Goal: Task Accomplishment & Management: Use online tool/utility

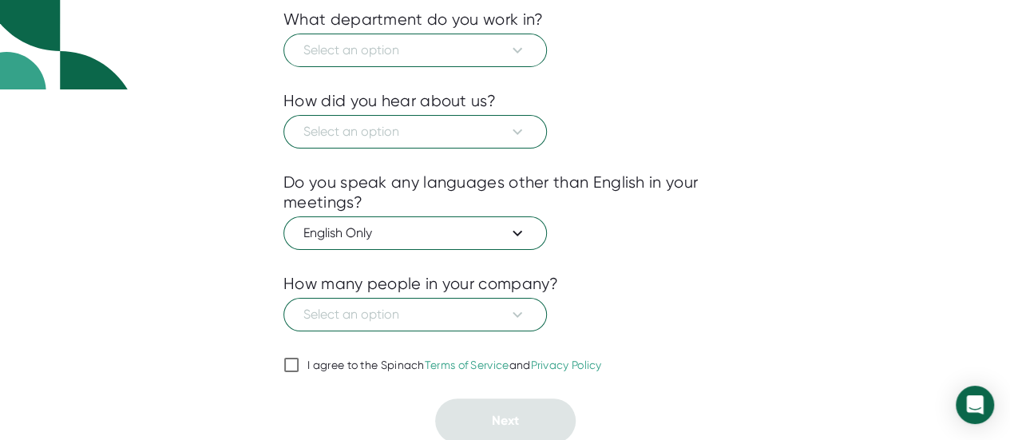
scroll to position [350, 0]
click at [292, 362] on input "I agree to the Spinach Terms of Service and Privacy Policy" at bounding box center [291, 365] width 16 height 19
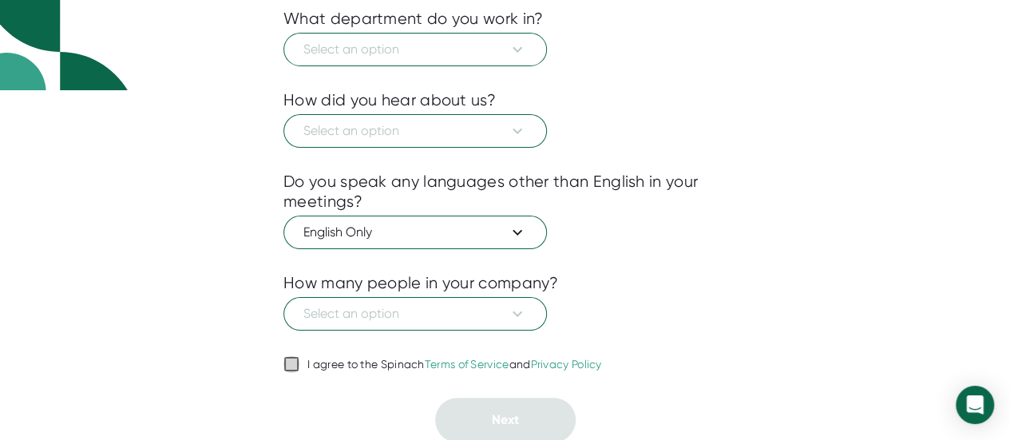
checkbox input "true"
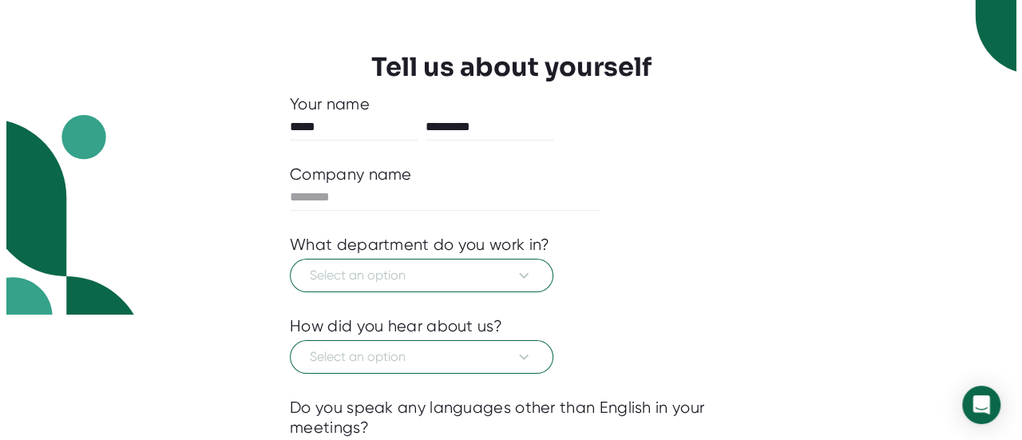
scroll to position [126, 0]
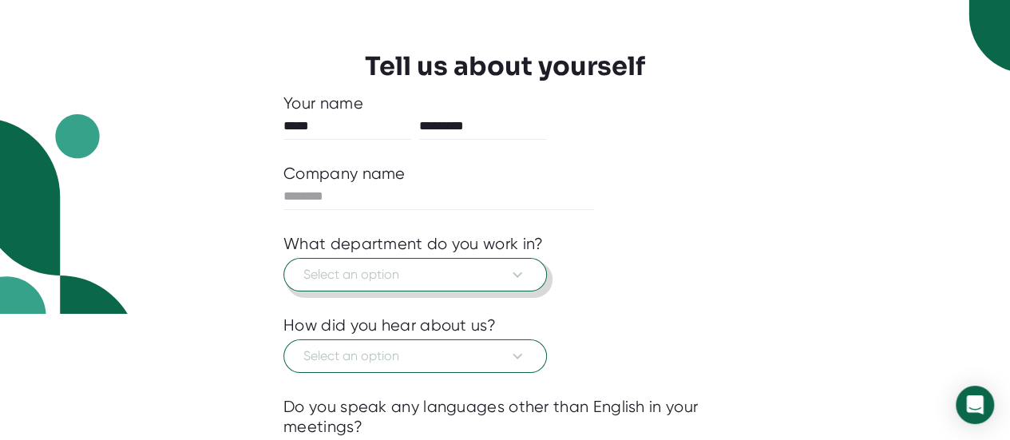
click at [428, 277] on span "Select an option" at bounding box center [415, 274] width 224 height 19
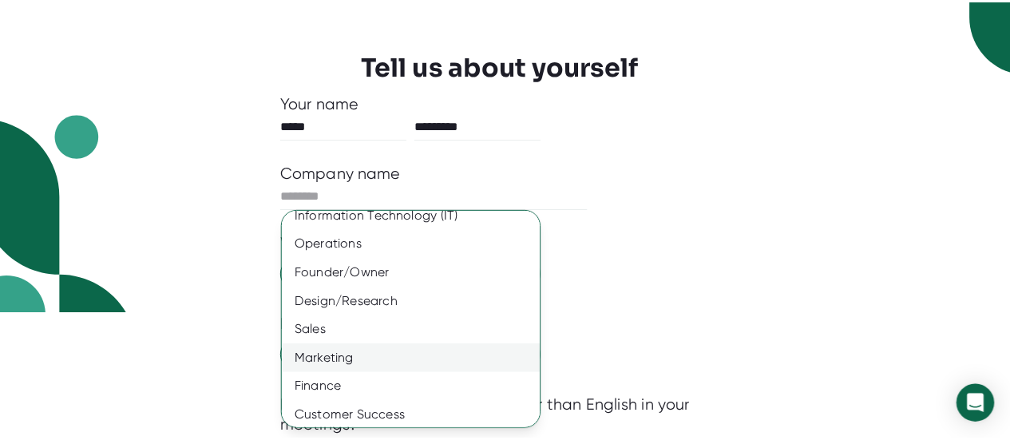
scroll to position [71, 0]
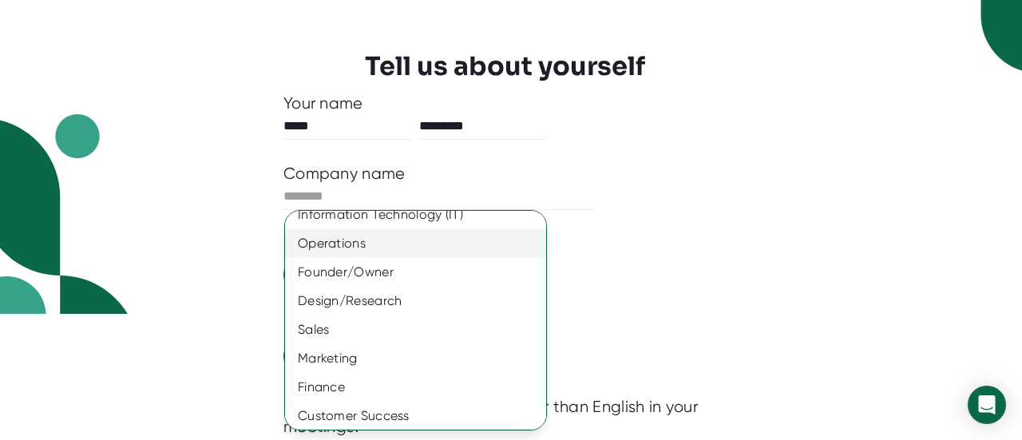
click at [395, 245] on div "Operations" at bounding box center [421, 243] width 273 height 29
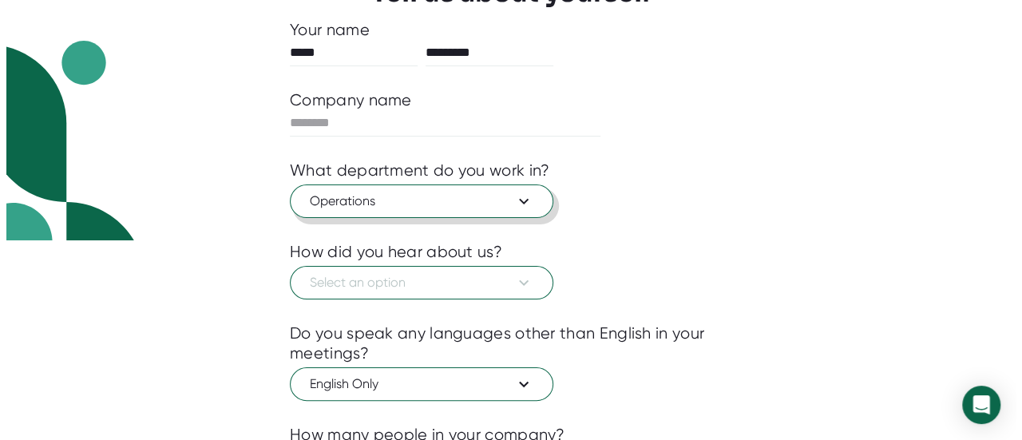
scroll to position [243, 0]
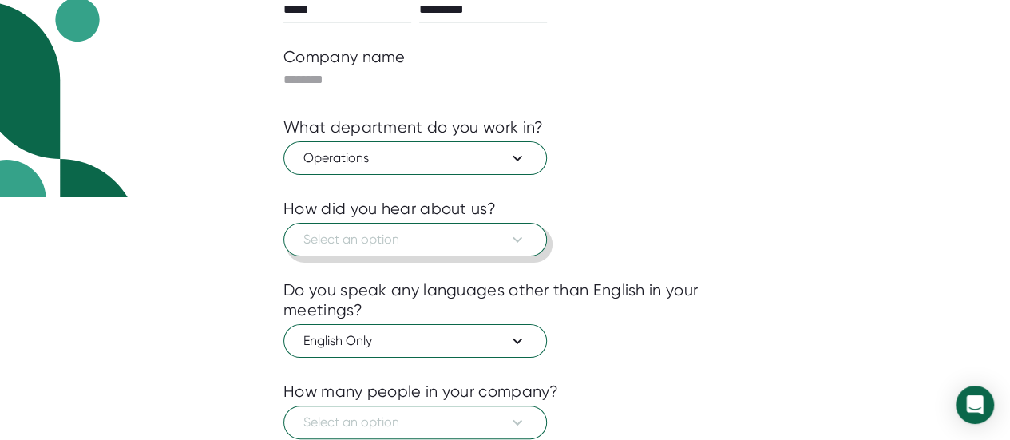
click at [423, 237] on span "Select an option" at bounding box center [415, 239] width 224 height 19
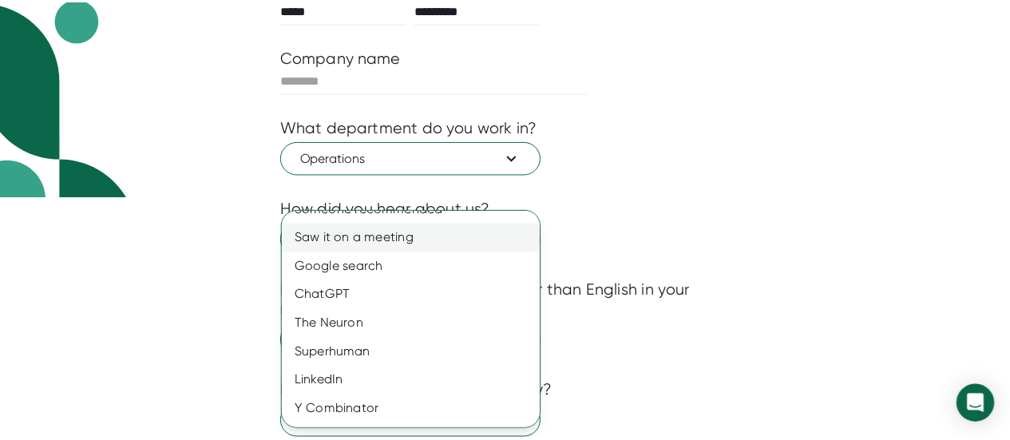
scroll to position [46, 0]
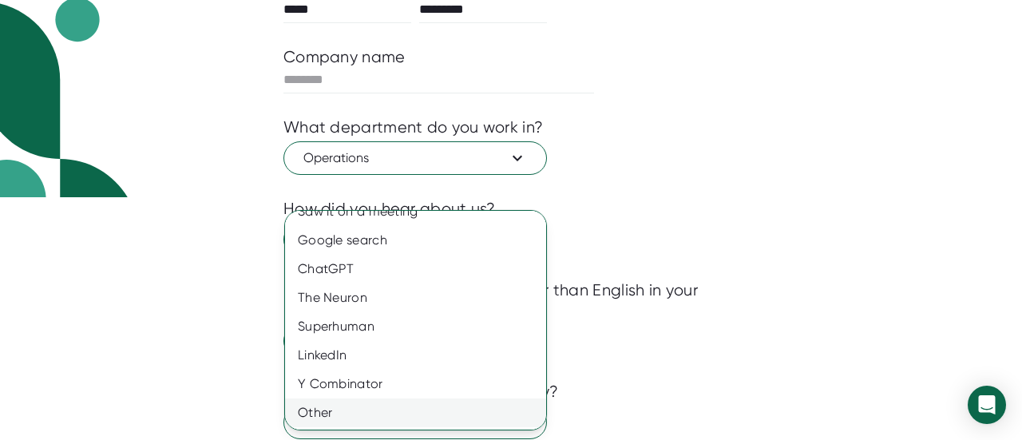
click at [332, 419] on div "Other" at bounding box center [421, 412] width 273 height 29
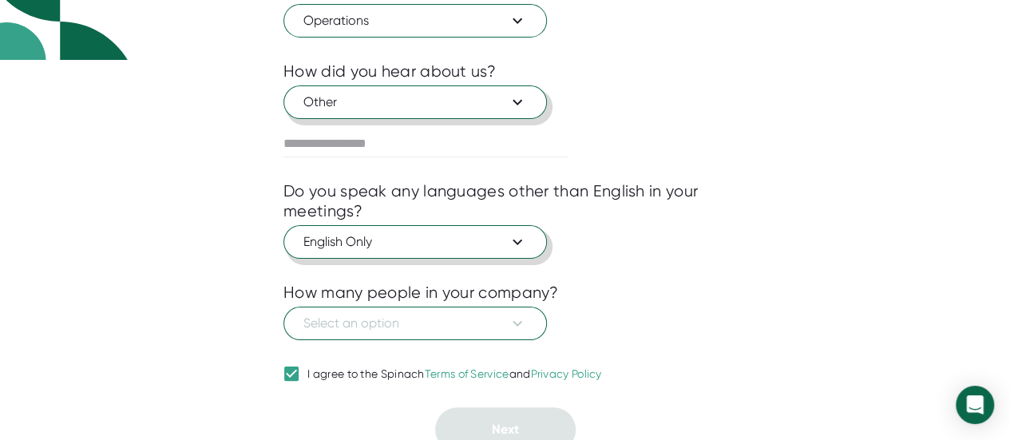
scroll to position [382, 0]
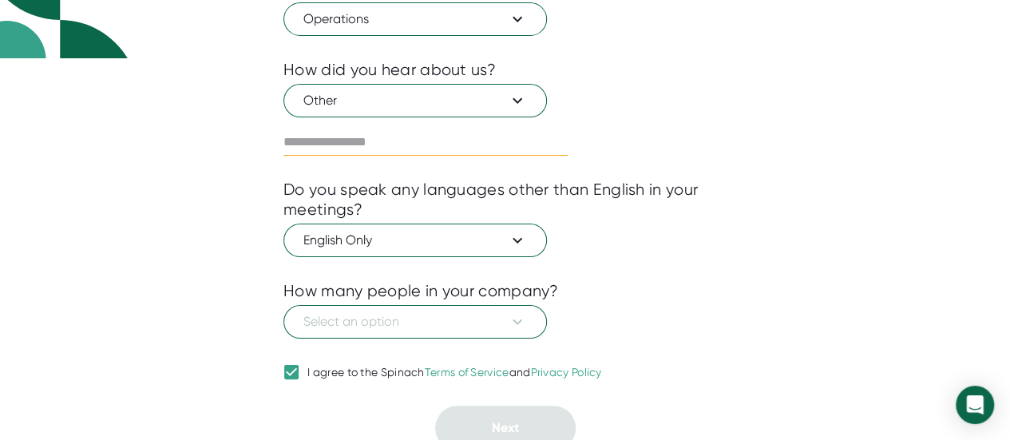
click at [414, 141] on input "text" at bounding box center [425, 142] width 284 height 26
type input "******"
click at [402, 231] on span "English Only" at bounding box center [415, 240] width 224 height 19
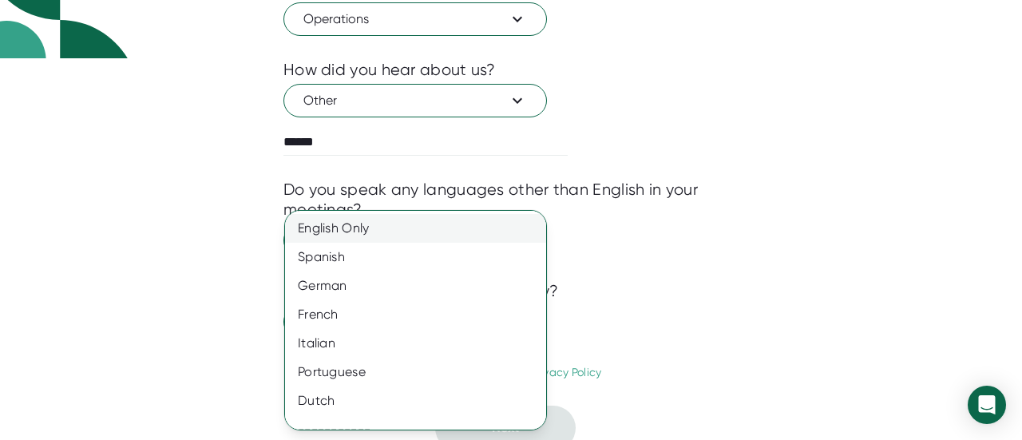
click at [374, 228] on div "English Only" at bounding box center [421, 228] width 273 height 29
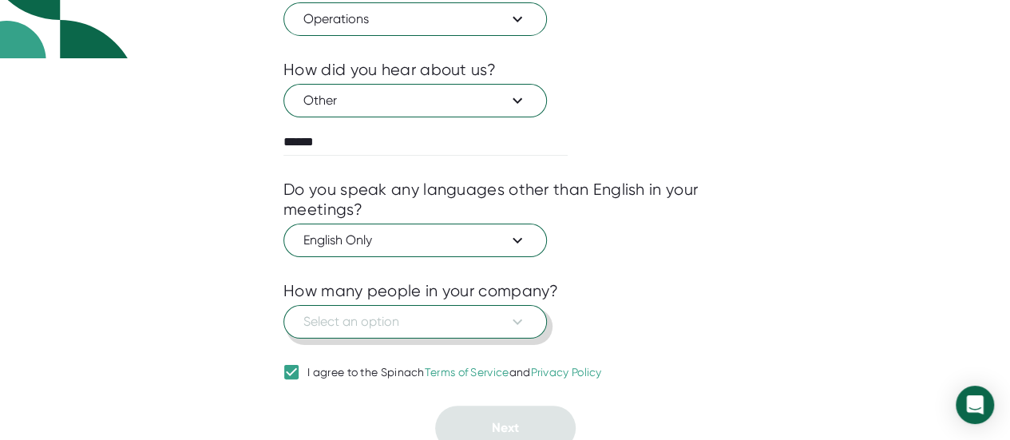
click at [406, 326] on span "Select an option" at bounding box center [415, 321] width 224 height 19
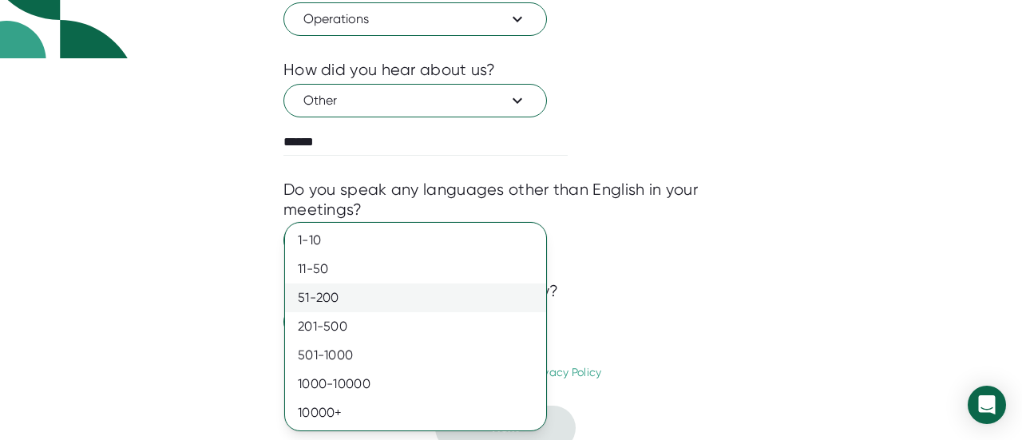
click at [359, 295] on div "51-200" at bounding box center [415, 297] width 261 height 29
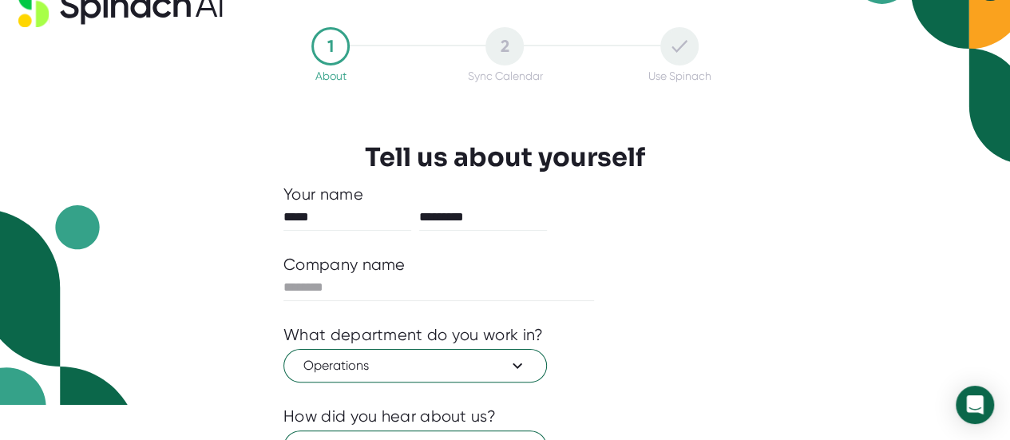
scroll to position [32, 0]
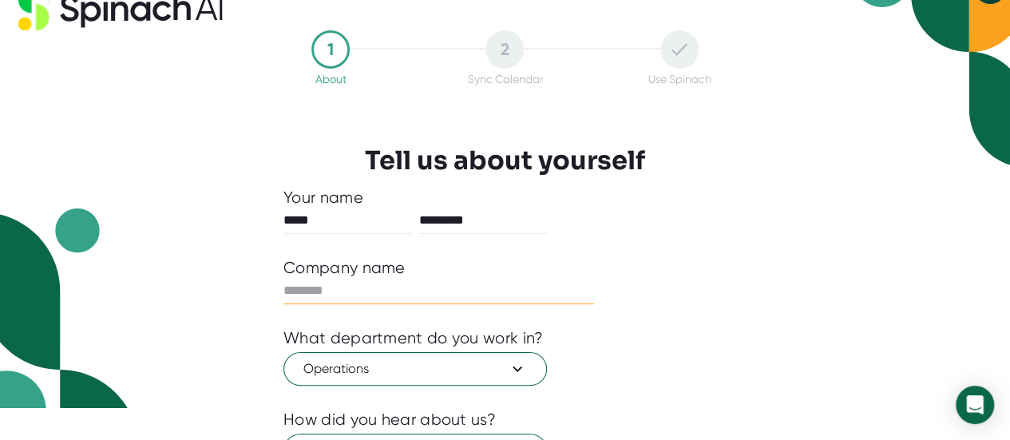
click at [386, 295] on input "text" at bounding box center [438, 291] width 311 height 26
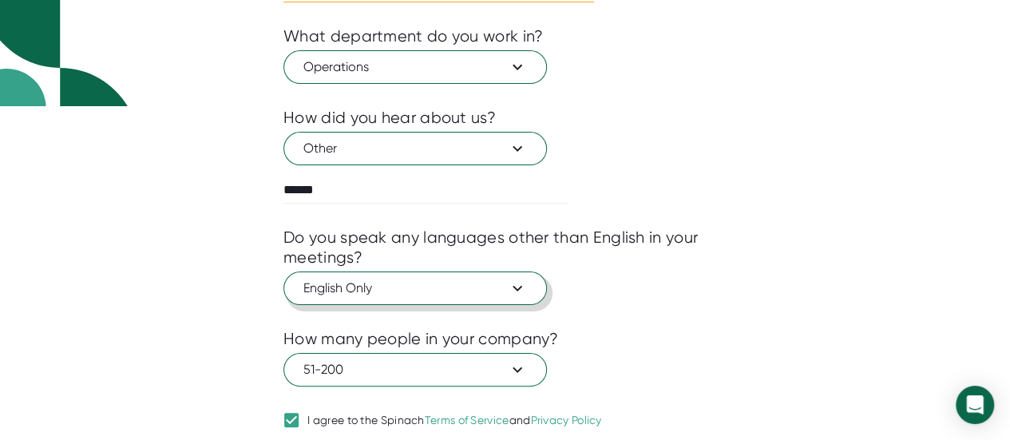
scroll to position [388, 0]
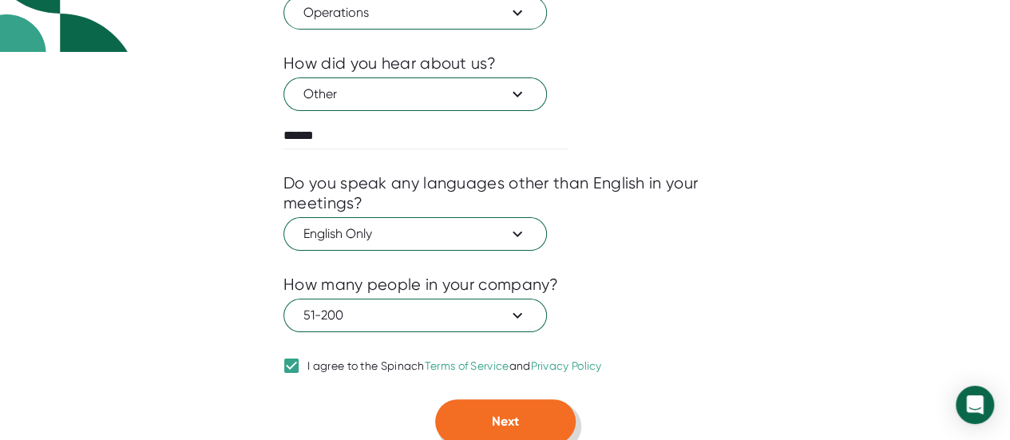
type input "***"
click at [481, 414] on button "Next" at bounding box center [505, 421] width 141 height 45
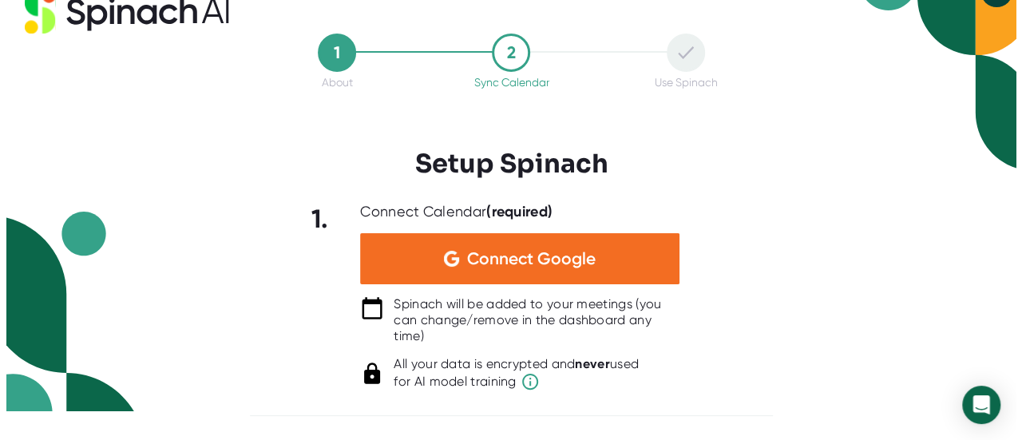
scroll to position [27, 0]
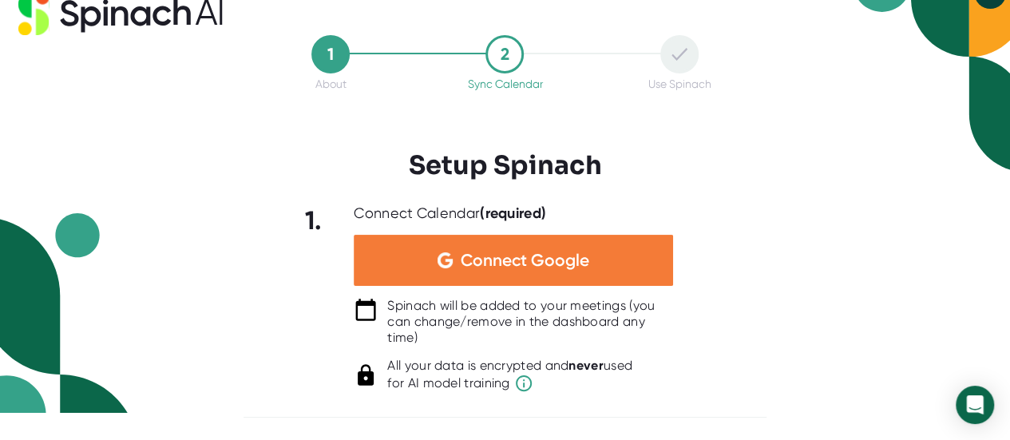
click at [474, 260] on span "Connect Google" at bounding box center [525, 260] width 129 height 16
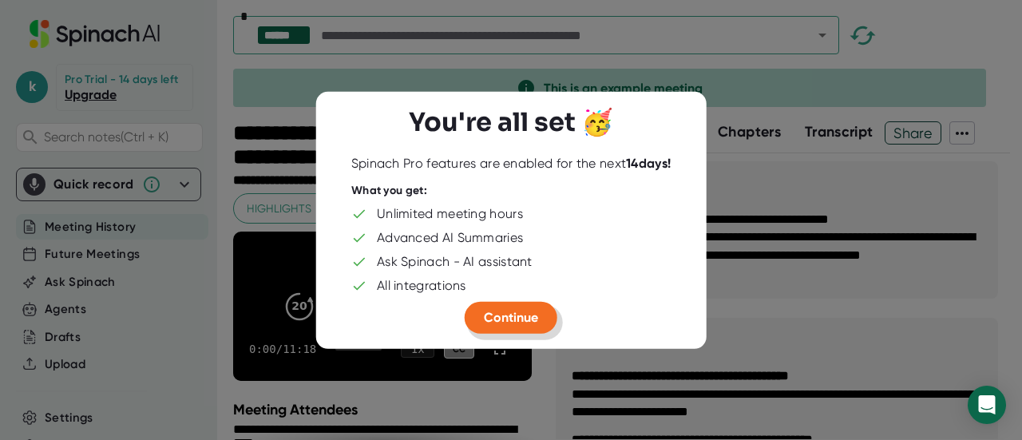
click at [518, 305] on button "Continue" at bounding box center [511, 317] width 93 height 32
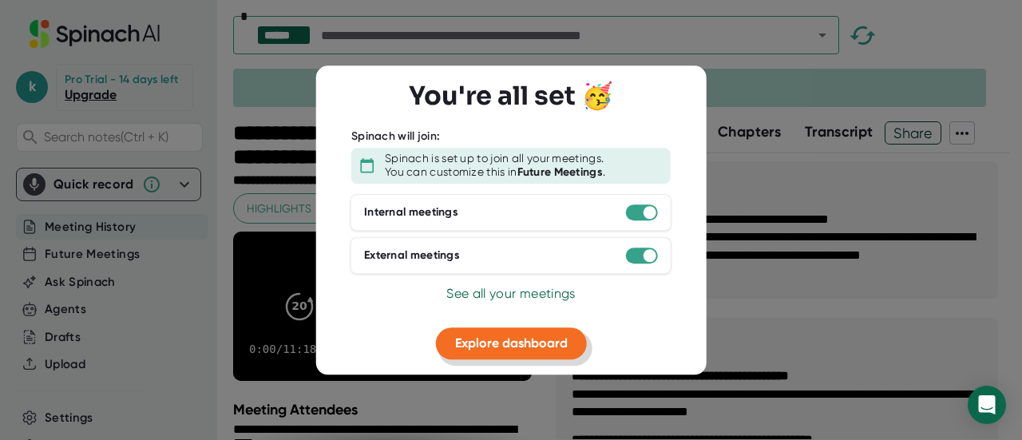
click at [508, 331] on button "Explore dashboard" at bounding box center [511, 343] width 151 height 32
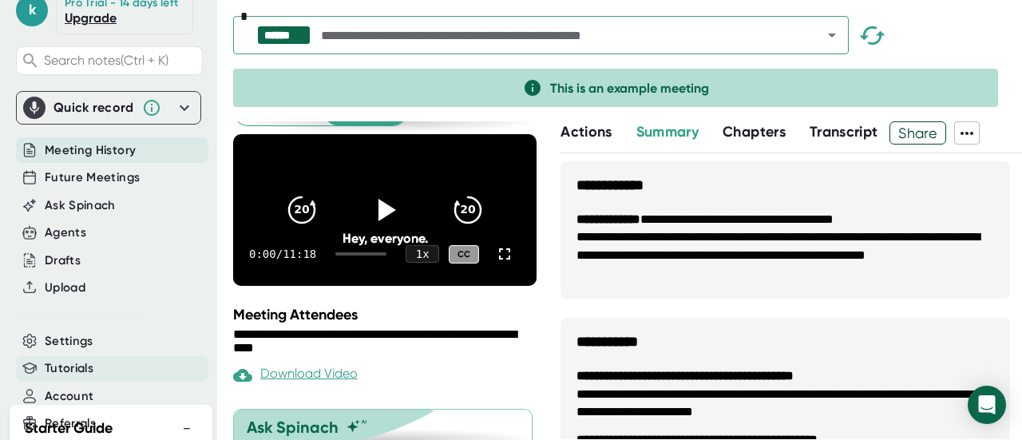
scroll to position [57, 0]
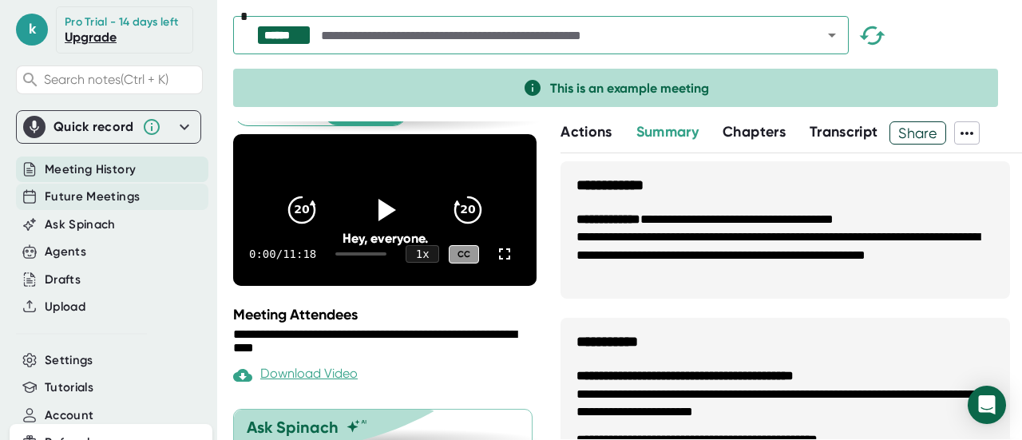
click at [128, 206] on span "Future Meetings" at bounding box center [92, 197] width 95 height 18
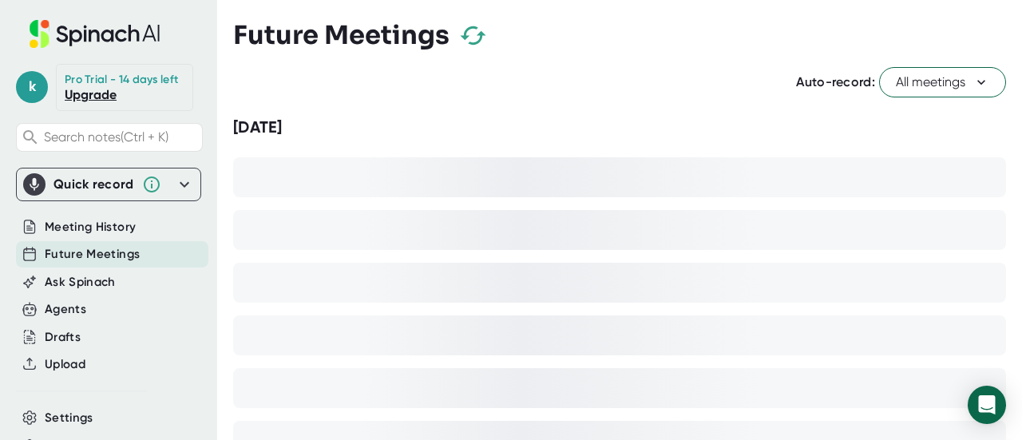
click at [175, 194] on icon at bounding box center [184, 184] width 19 height 19
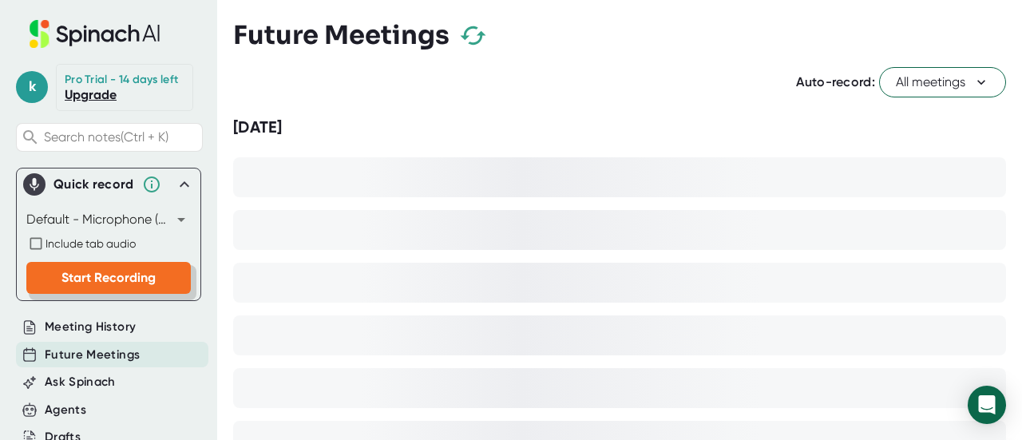
click at [89, 281] on button "Start Recording" at bounding box center [108, 278] width 164 height 32
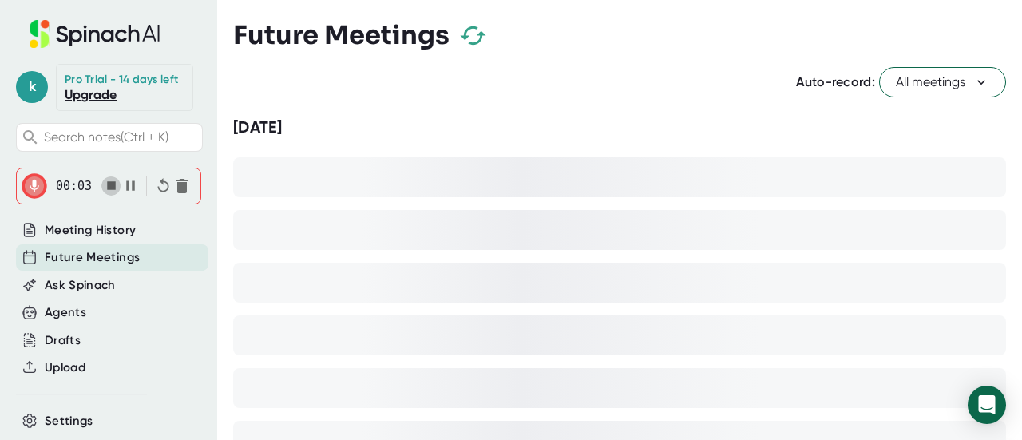
click at [109, 194] on icon "button" at bounding box center [111, 185] width 17 height 17
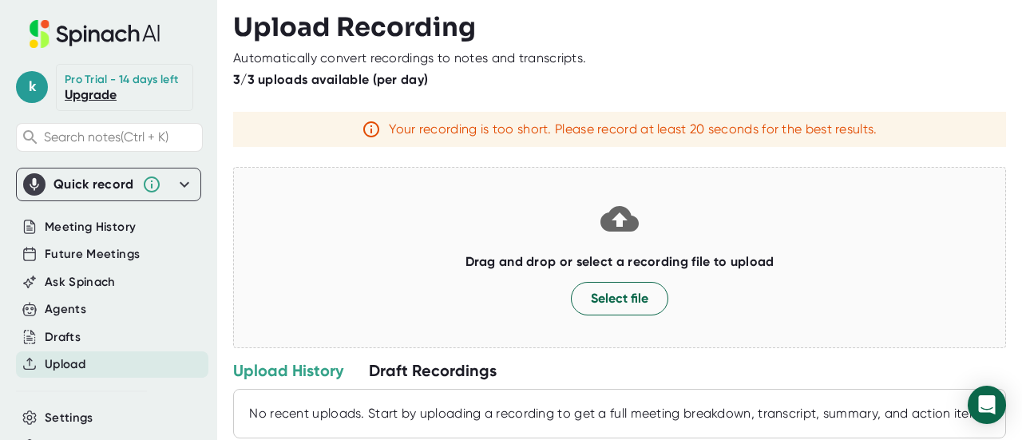
click at [175, 194] on icon at bounding box center [184, 184] width 19 height 19
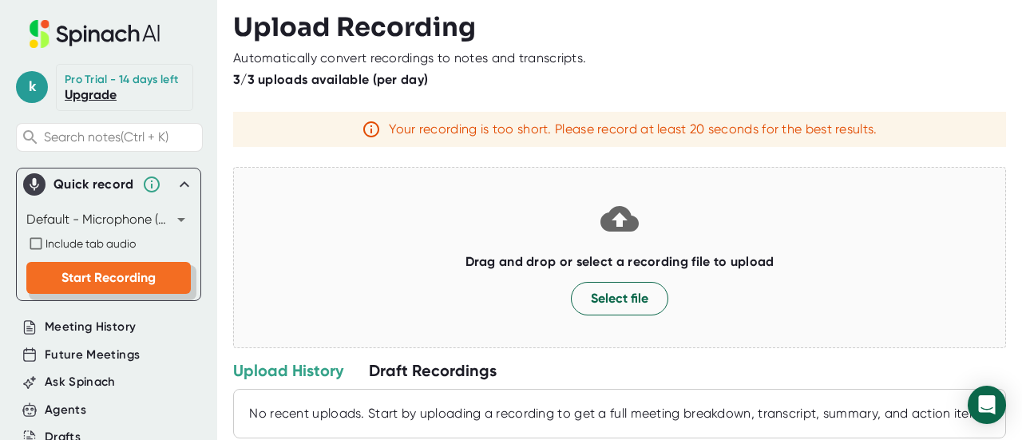
click at [69, 282] on button "Start Recording" at bounding box center [108, 278] width 164 height 32
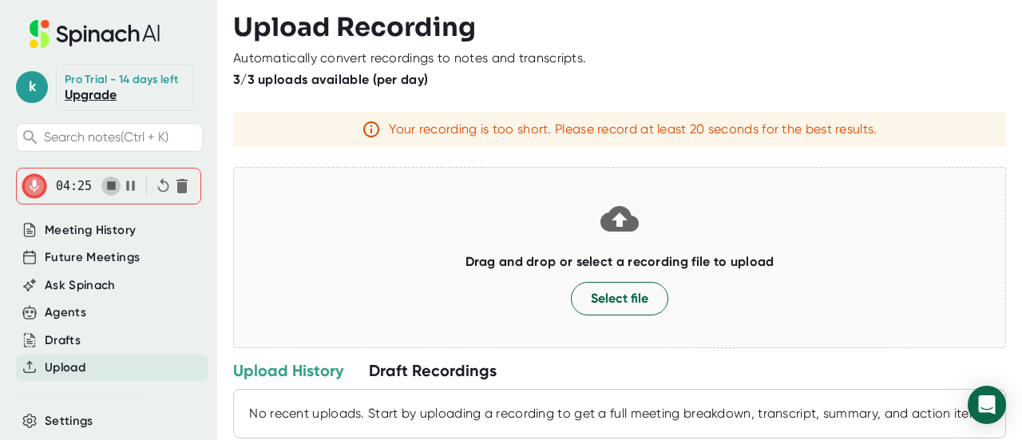
click at [107, 190] on icon "button" at bounding box center [111, 185] width 9 height 9
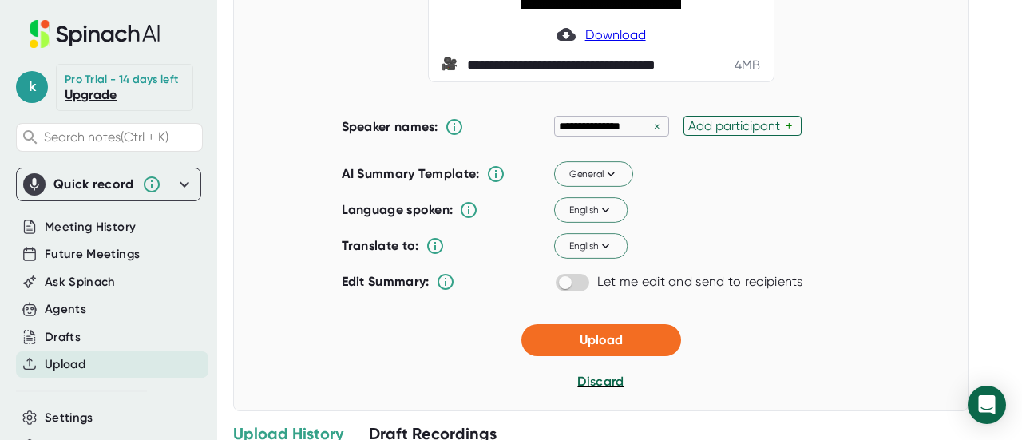
scroll to position [270, 0]
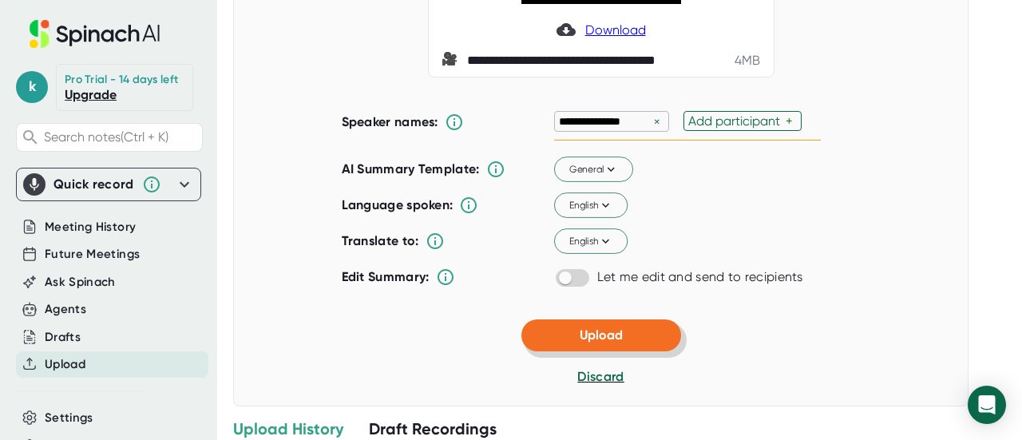
click at [588, 330] on span "Upload" at bounding box center [601, 334] width 43 height 15
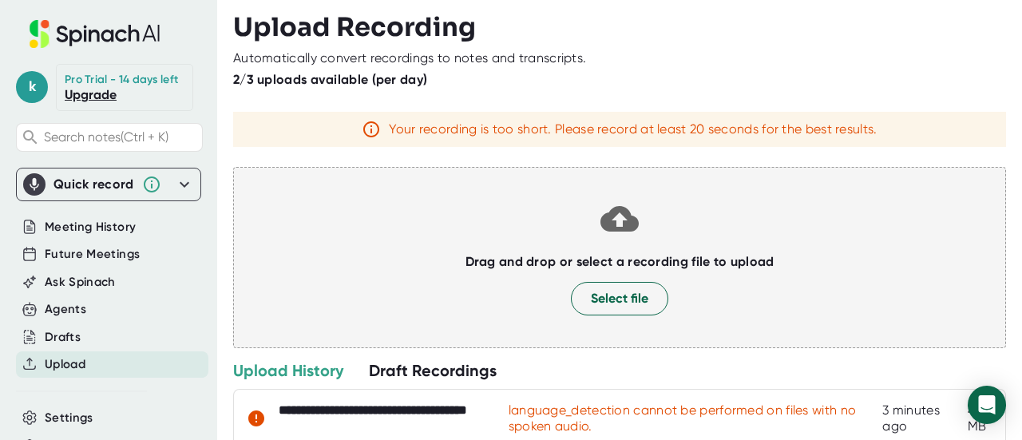
scroll to position [53, 0]
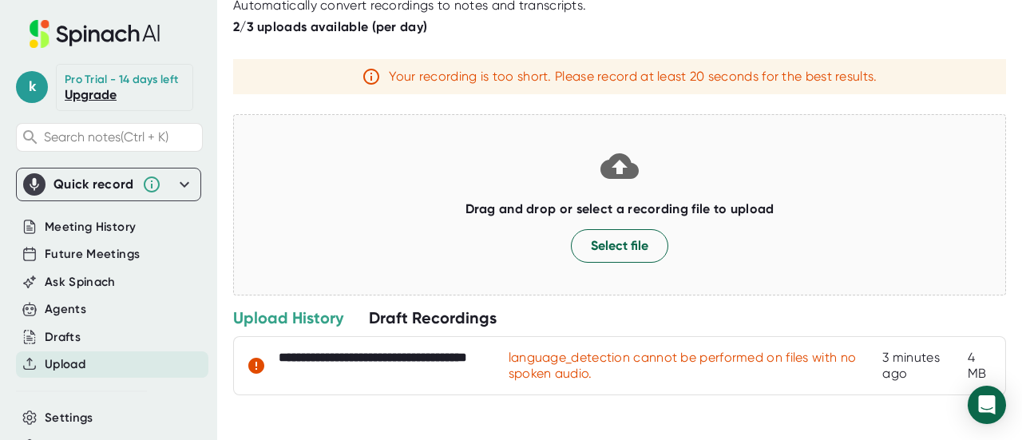
click at [251, 416] on div "**********" at bounding box center [627, 220] width 789 height 440
click at [956, 28] on div "2/3 uploads available (per day)" at bounding box center [619, 27] width 773 height 16
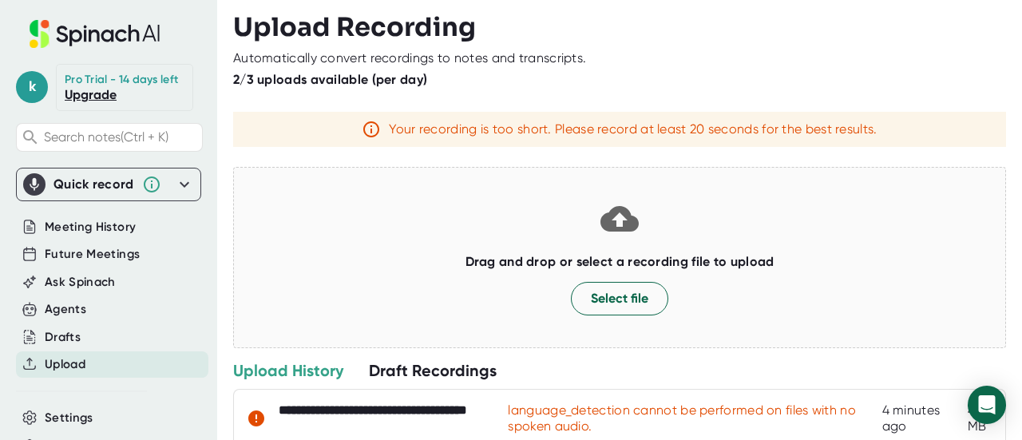
click at [936, 25] on h3 "Upload Recording" at bounding box center [619, 27] width 773 height 30
